Goal: Share content

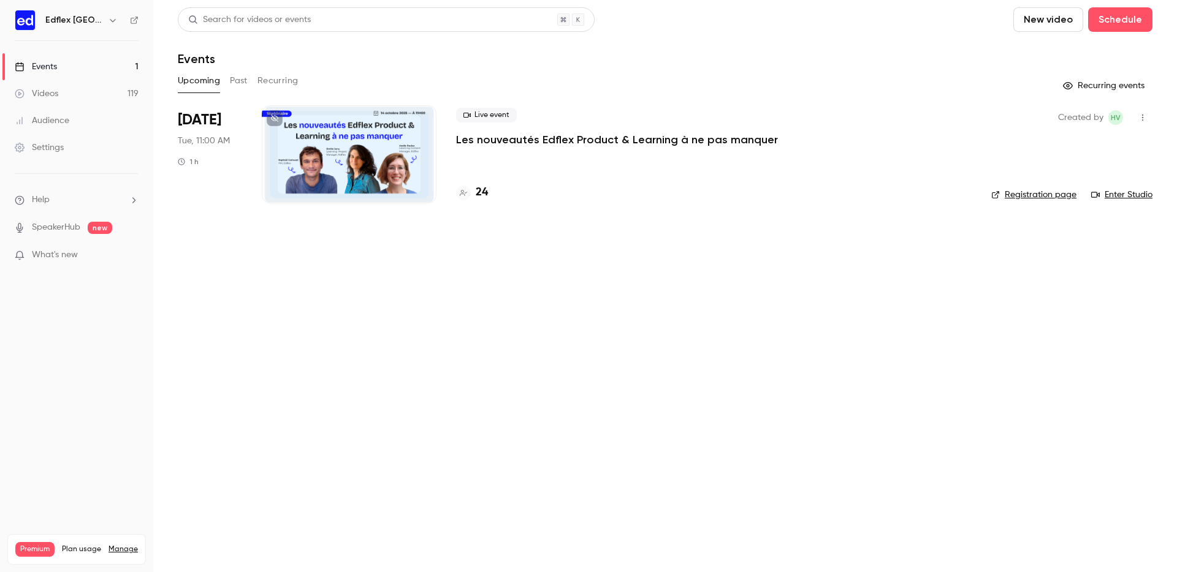
click at [232, 86] on button "Past" at bounding box center [239, 81] width 18 height 20
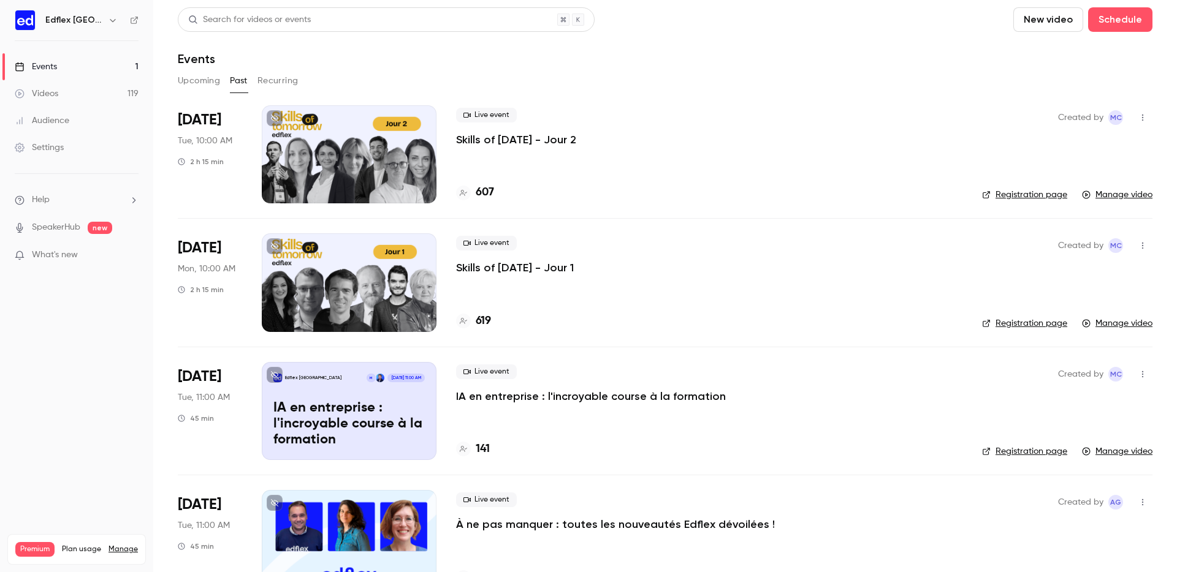
click at [362, 283] on div at bounding box center [349, 282] width 175 height 98
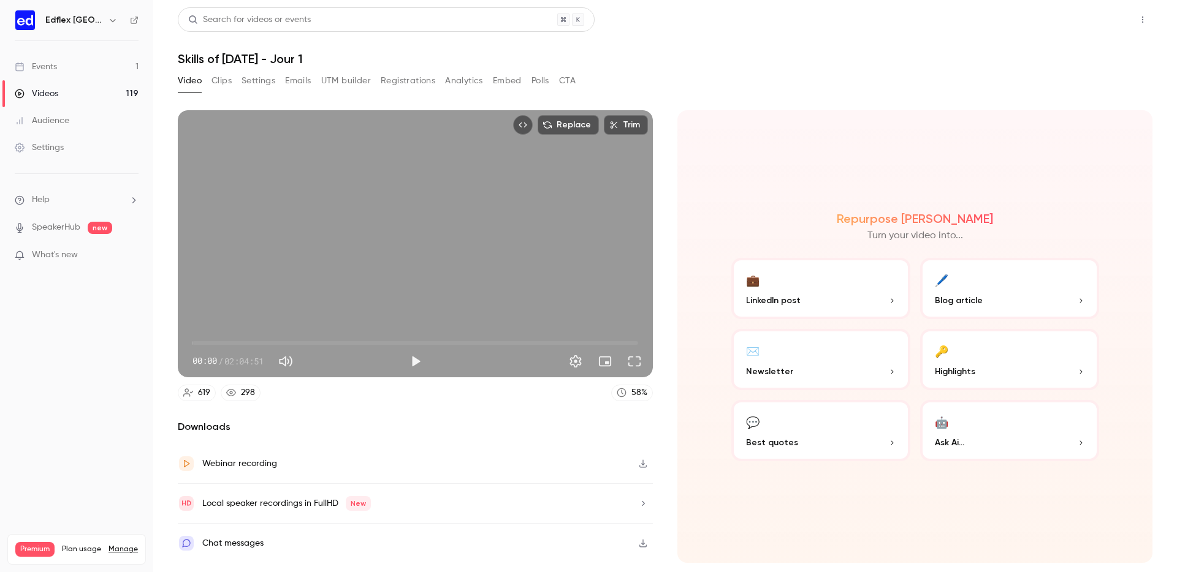
click at [1102, 20] on button "Share" at bounding box center [1098, 19] width 48 height 25
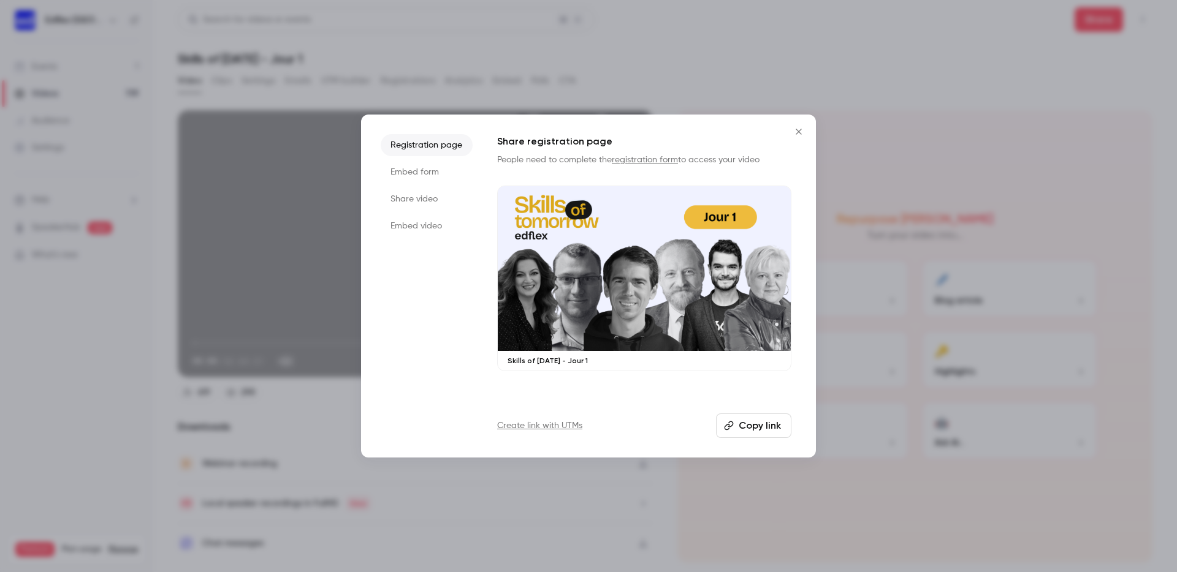
click at [767, 429] on button "Copy link" at bounding box center [753, 426] width 75 height 25
click at [260, 33] on div at bounding box center [588, 286] width 1177 height 572
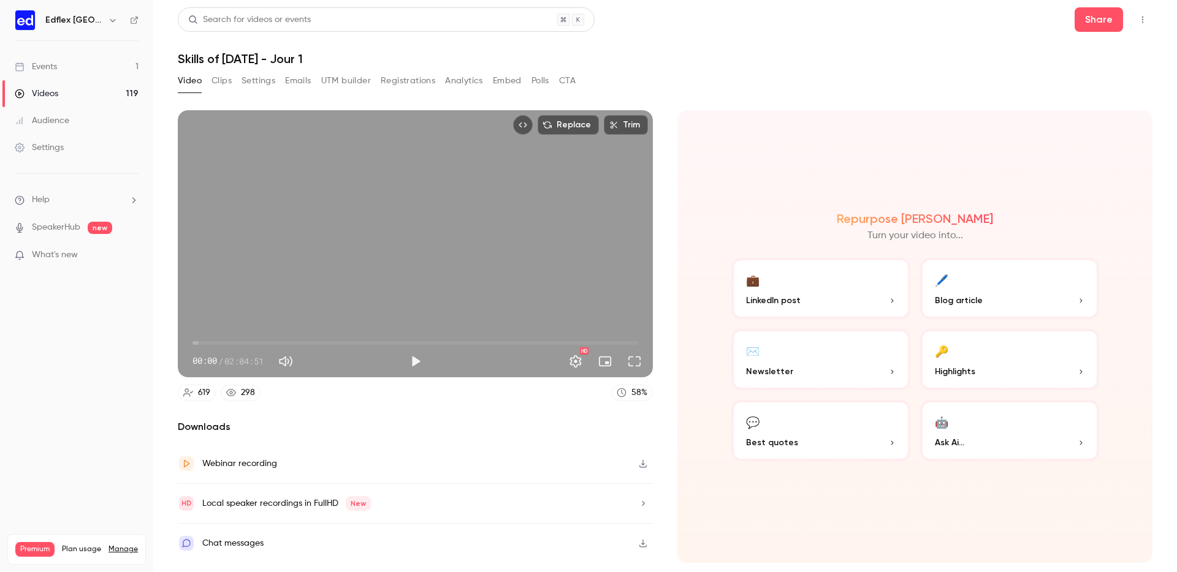
click at [116, 89] on link "Videos 119" at bounding box center [76, 93] width 153 height 27
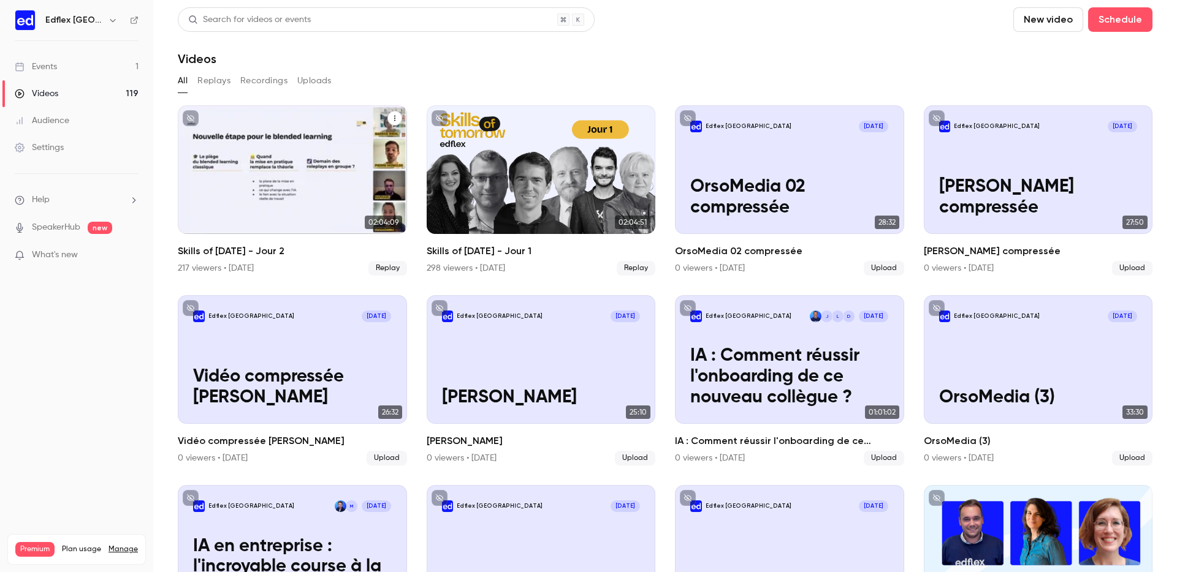
click at [240, 168] on div "Skills of Tomorrow - Jour 2" at bounding box center [292, 169] width 229 height 129
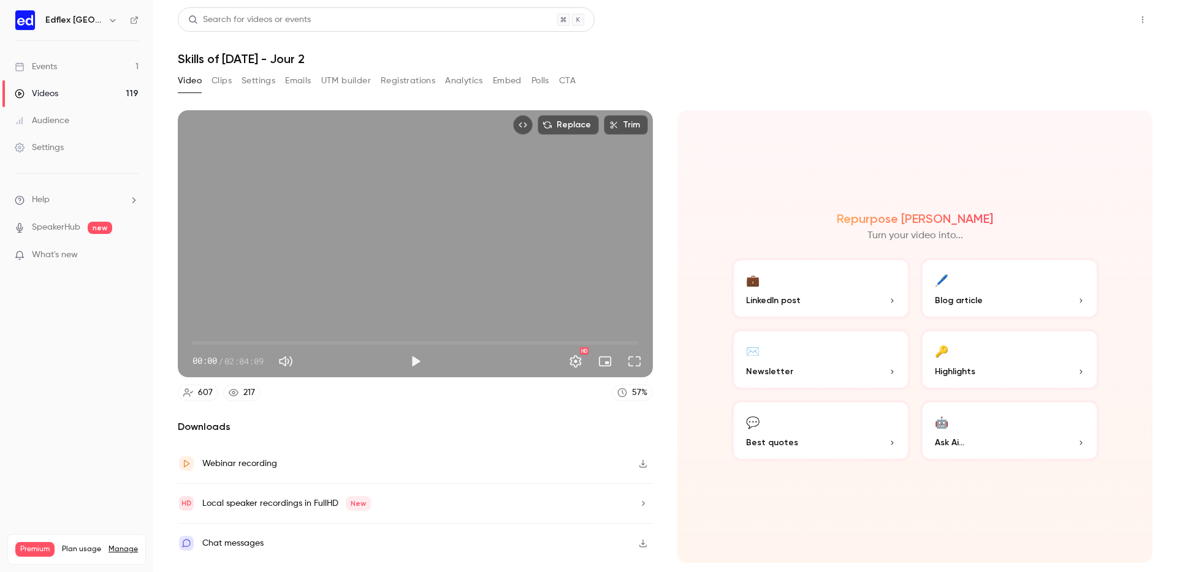
click at [1082, 16] on button "Share" at bounding box center [1098, 19] width 48 height 25
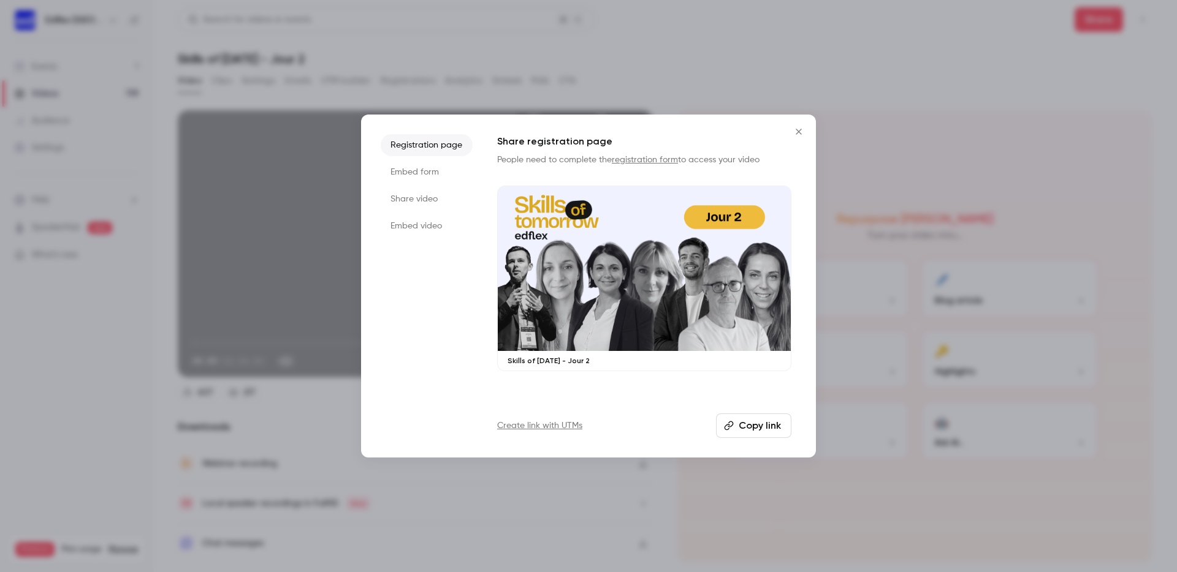
click at [788, 418] on button "Copy link" at bounding box center [753, 426] width 75 height 25
